Goal: Task Accomplishment & Management: Use online tool/utility

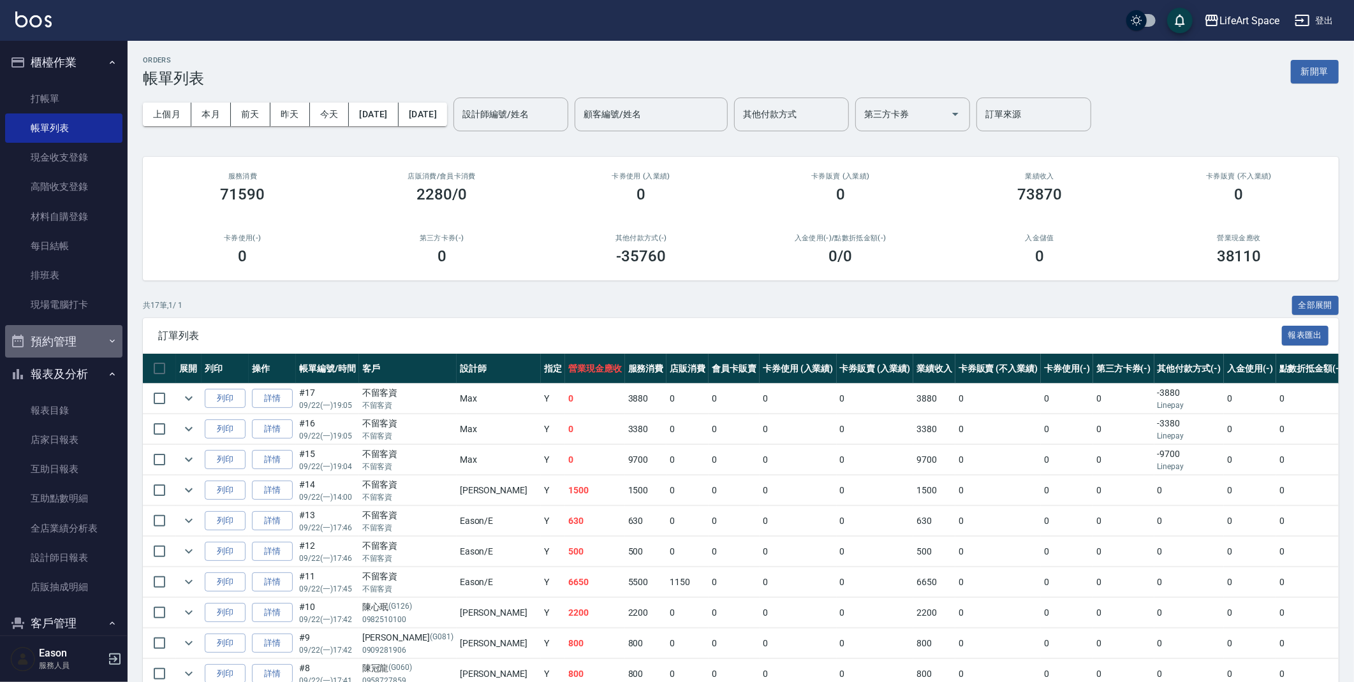
click at [93, 335] on button "預約管理" at bounding box center [63, 341] width 117 height 33
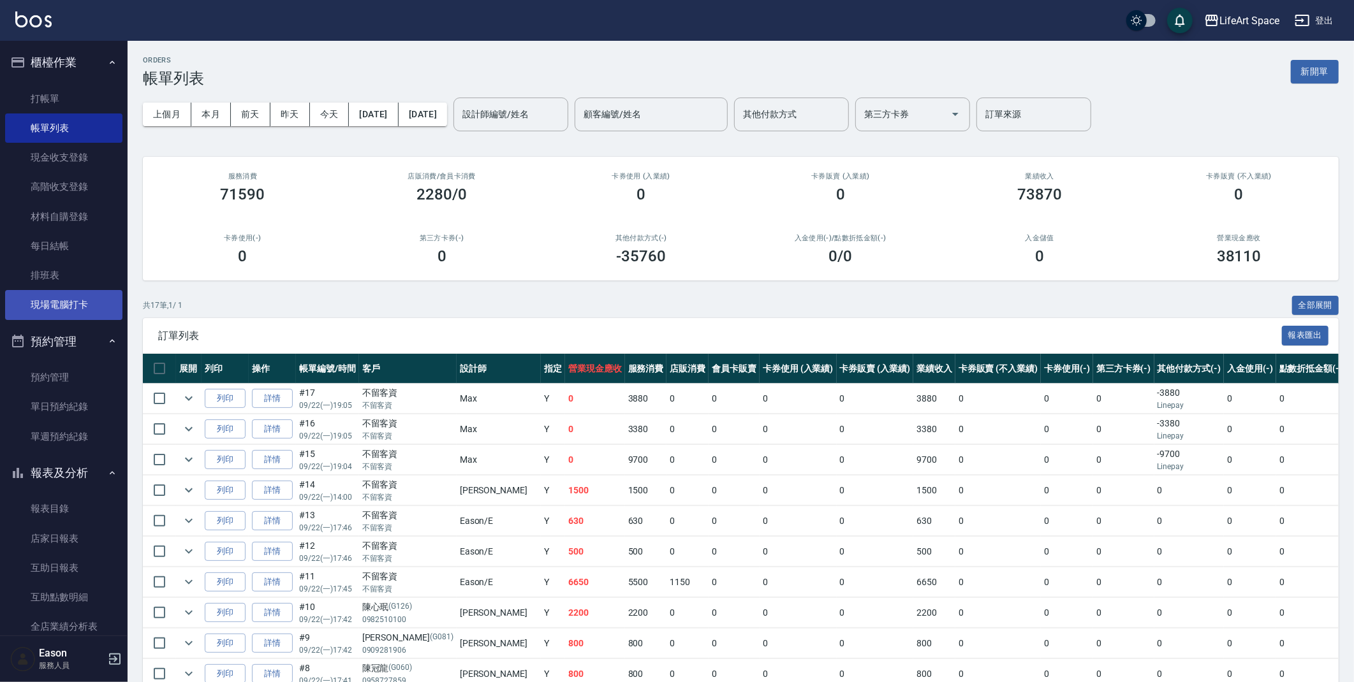
click at [97, 304] on link "現場電腦打卡" at bounding box center [63, 304] width 117 height 29
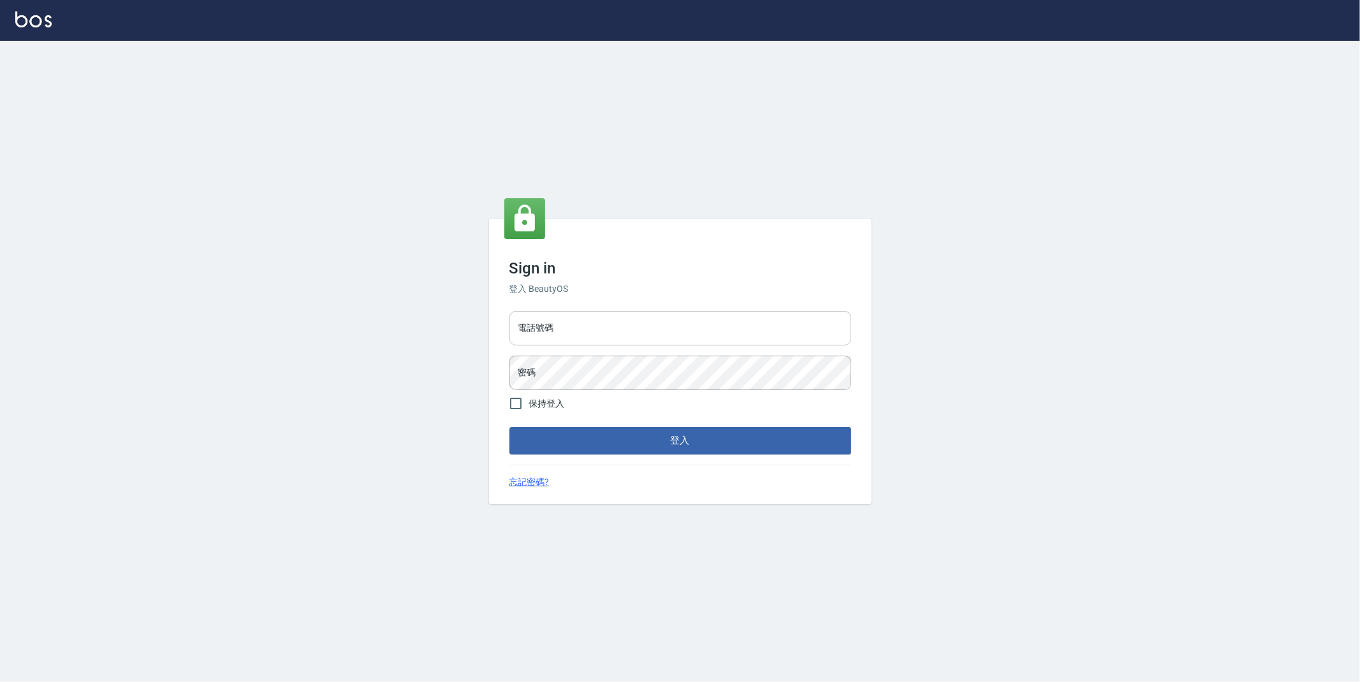
click at [705, 328] on input "電話號碼" at bounding box center [681, 328] width 342 height 34
click at [631, 329] on input "0977687025" at bounding box center [681, 328] width 342 height 34
drag, startPoint x: 628, startPoint y: 331, endPoint x: 209, endPoint y: 362, distance: 420.7
click at [209, 362] on div "Sign in 登入 BeautyOS 電話號碼 [PHONE_NUMBER] 電話號碼 密碼 密碼 保持登入 登入 忘記密碼?" at bounding box center [680, 362] width 1360 height 642
click at [586, 327] on input "0977687025" at bounding box center [681, 328] width 342 height 34
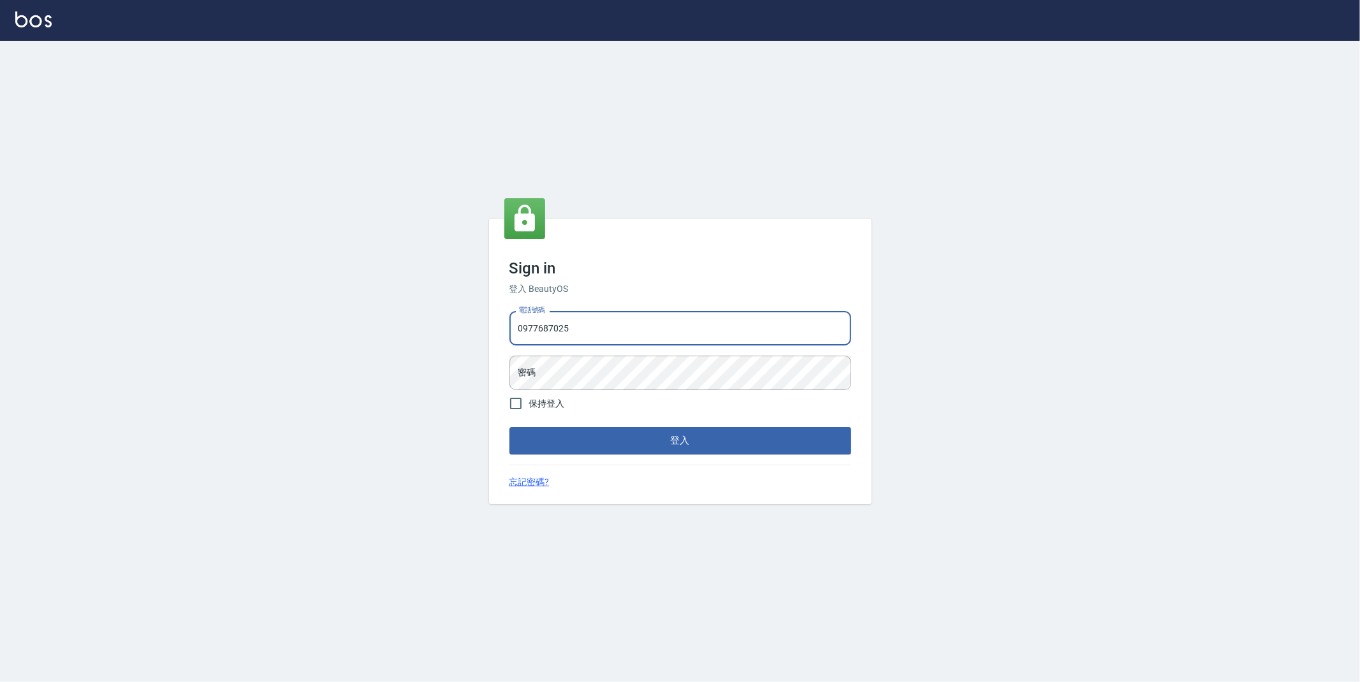
click at [586, 327] on input "0977687025" at bounding box center [681, 328] width 342 height 34
type input "0"
click at [563, 321] on input "電話號碼" at bounding box center [681, 328] width 342 height 34
type input "0910709790"
click at [301, 161] on div "Sign in 登入 BeautyOS 電話號碼 [PHONE_NUMBER] 電話號碼 密碼 密碼 保持登入 登入 忘記密碼?" at bounding box center [680, 362] width 1360 height 642
